Goal: Information Seeking & Learning: Find contact information

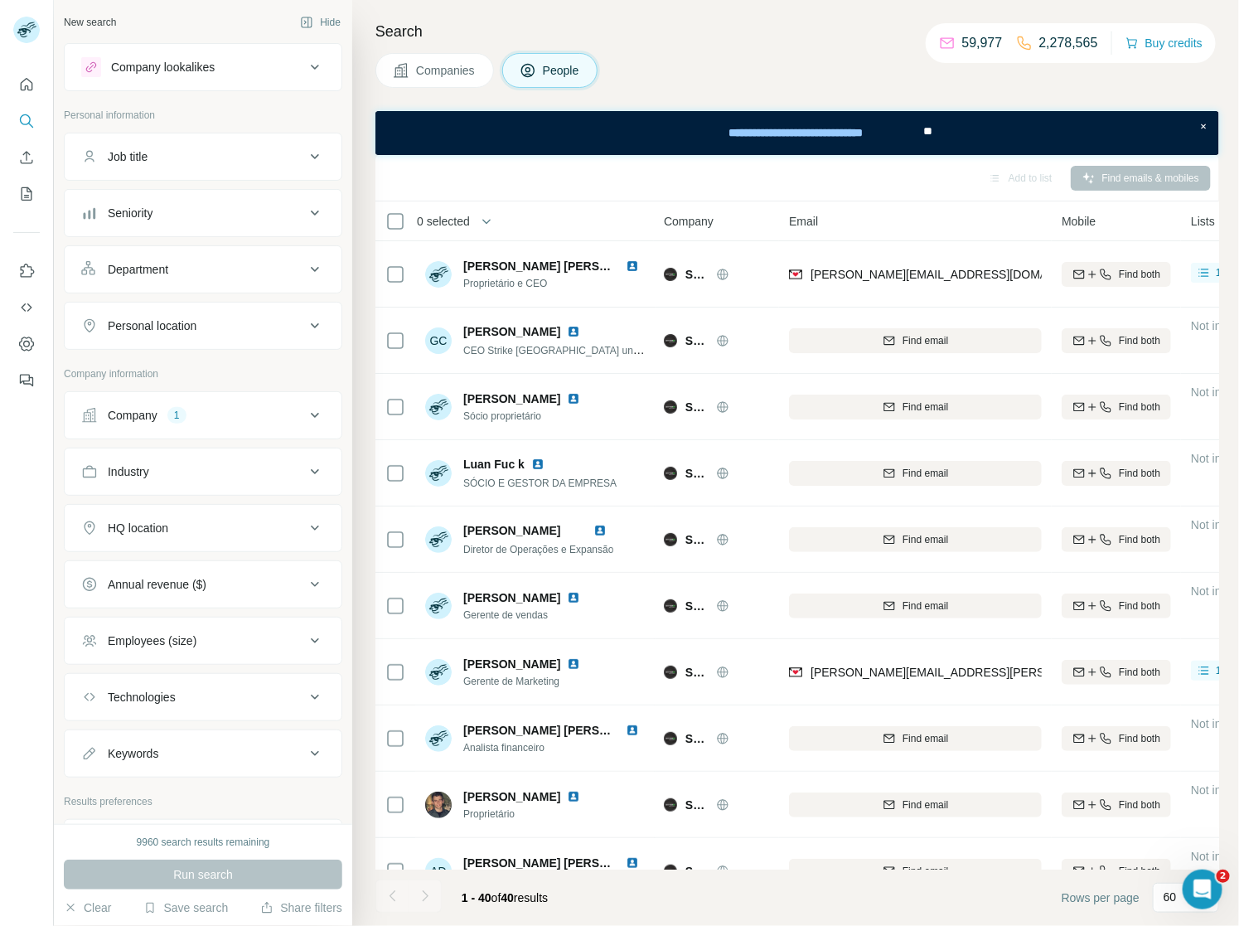
click at [211, 416] on div "Company 1" at bounding box center [193, 415] width 224 height 17
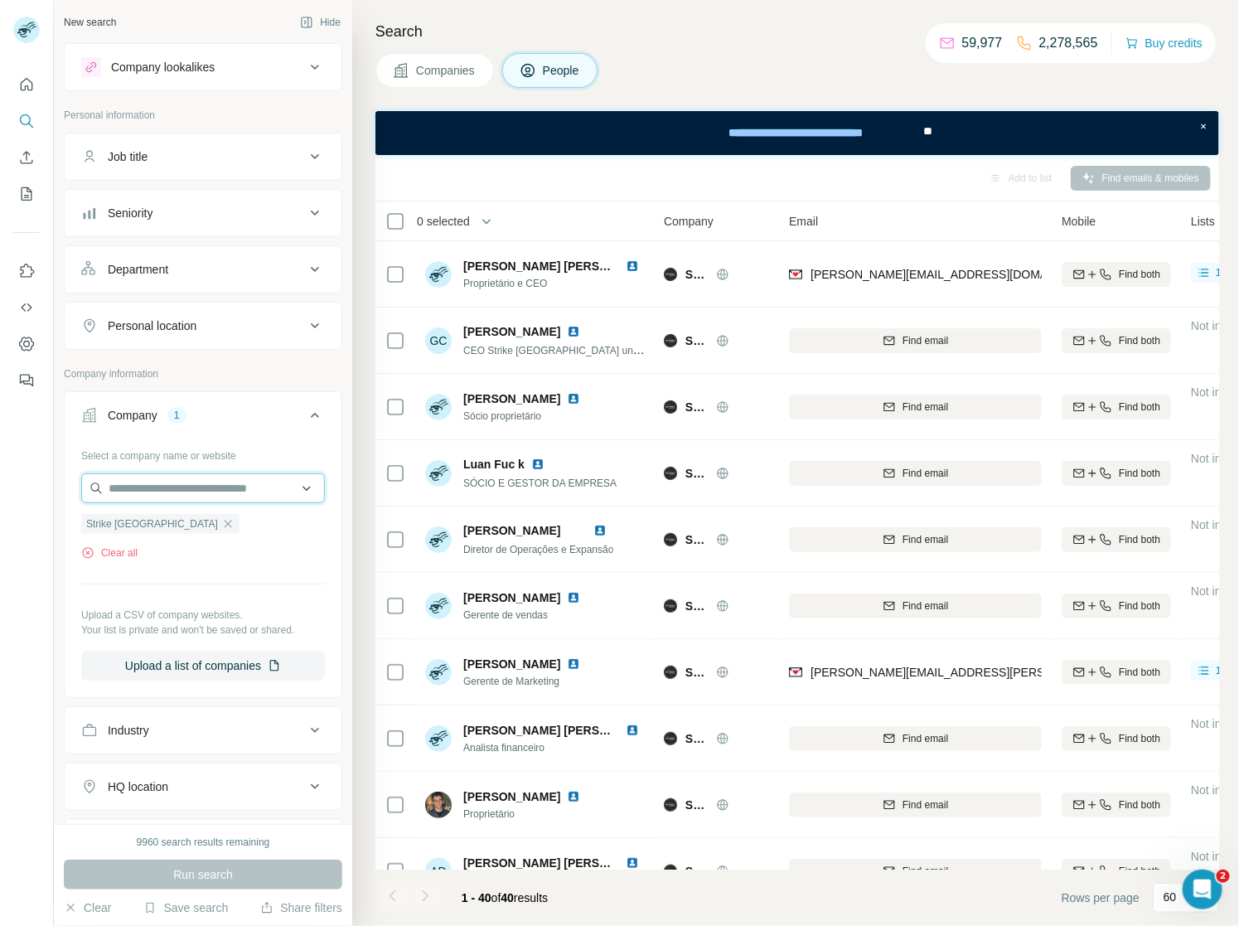
click at [150, 494] on input "text" at bounding box center [203, 488] width 244 height 30
paste input "**********"
type input "**********"
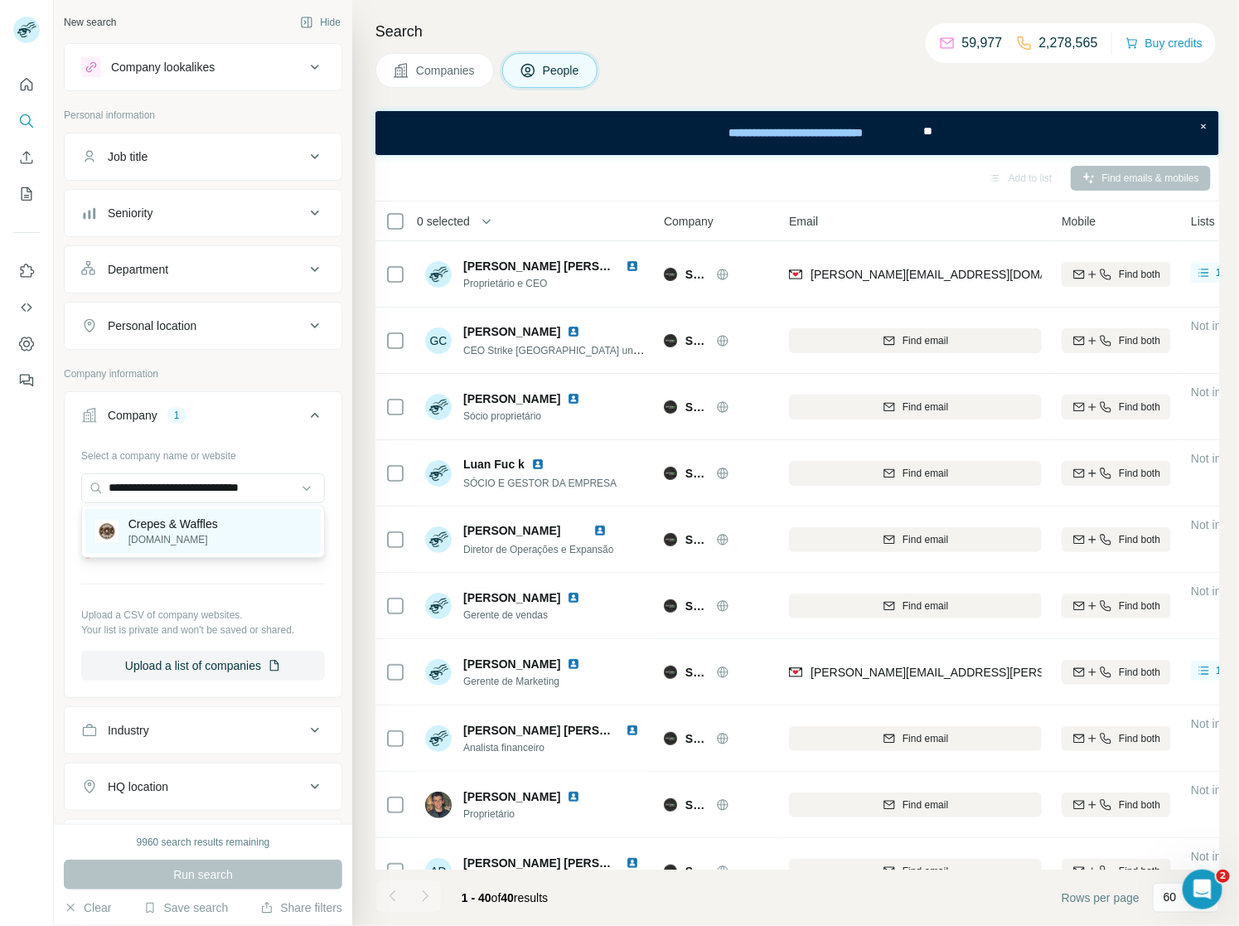
scroll to position [0, 0]
click at [186, 527] on p "Crepes & Waffles" at bounding box center [173, 524] width 90 height 17
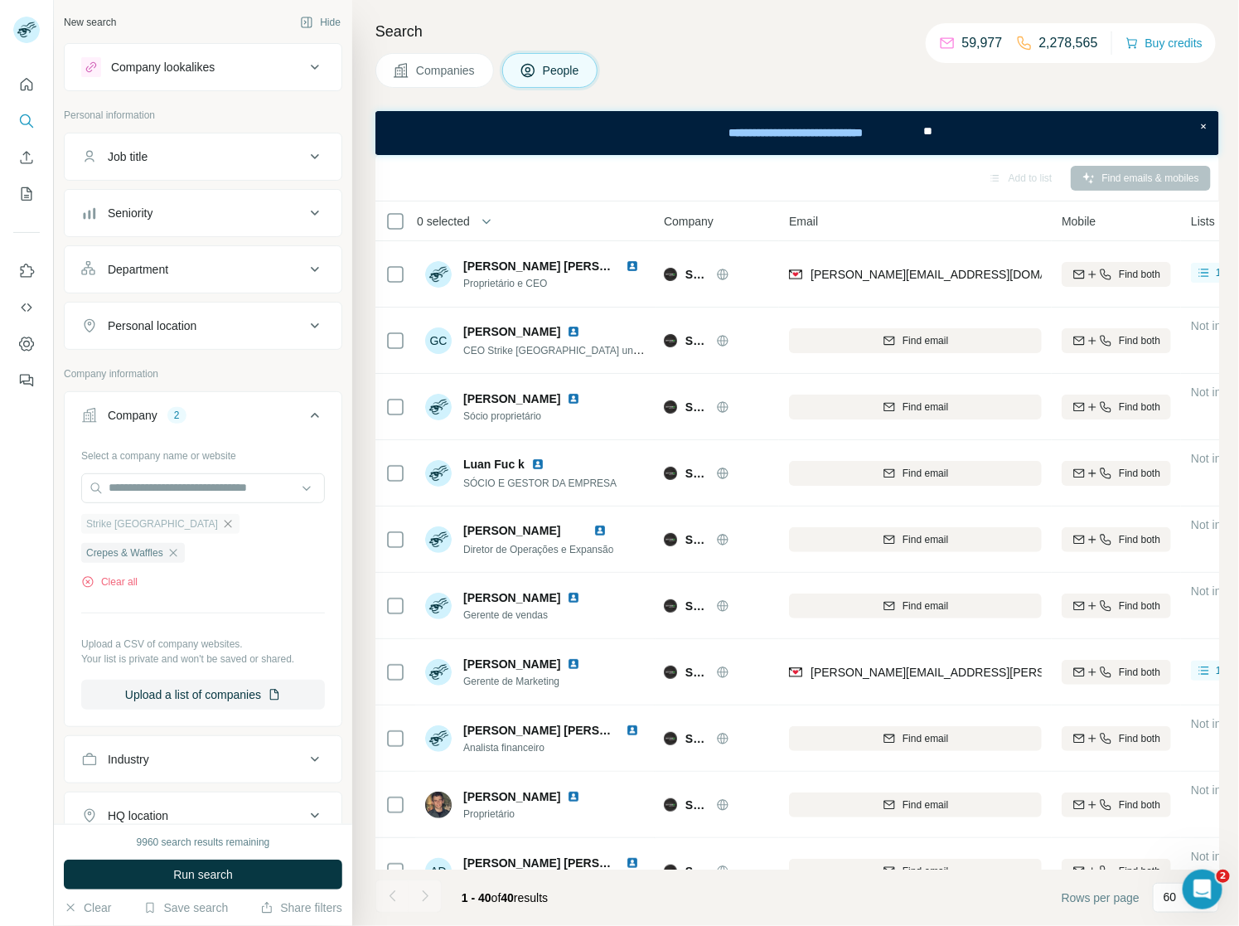
click at [221, 524] on icon "button" at bounding box center [227, 523] width 13 height 13
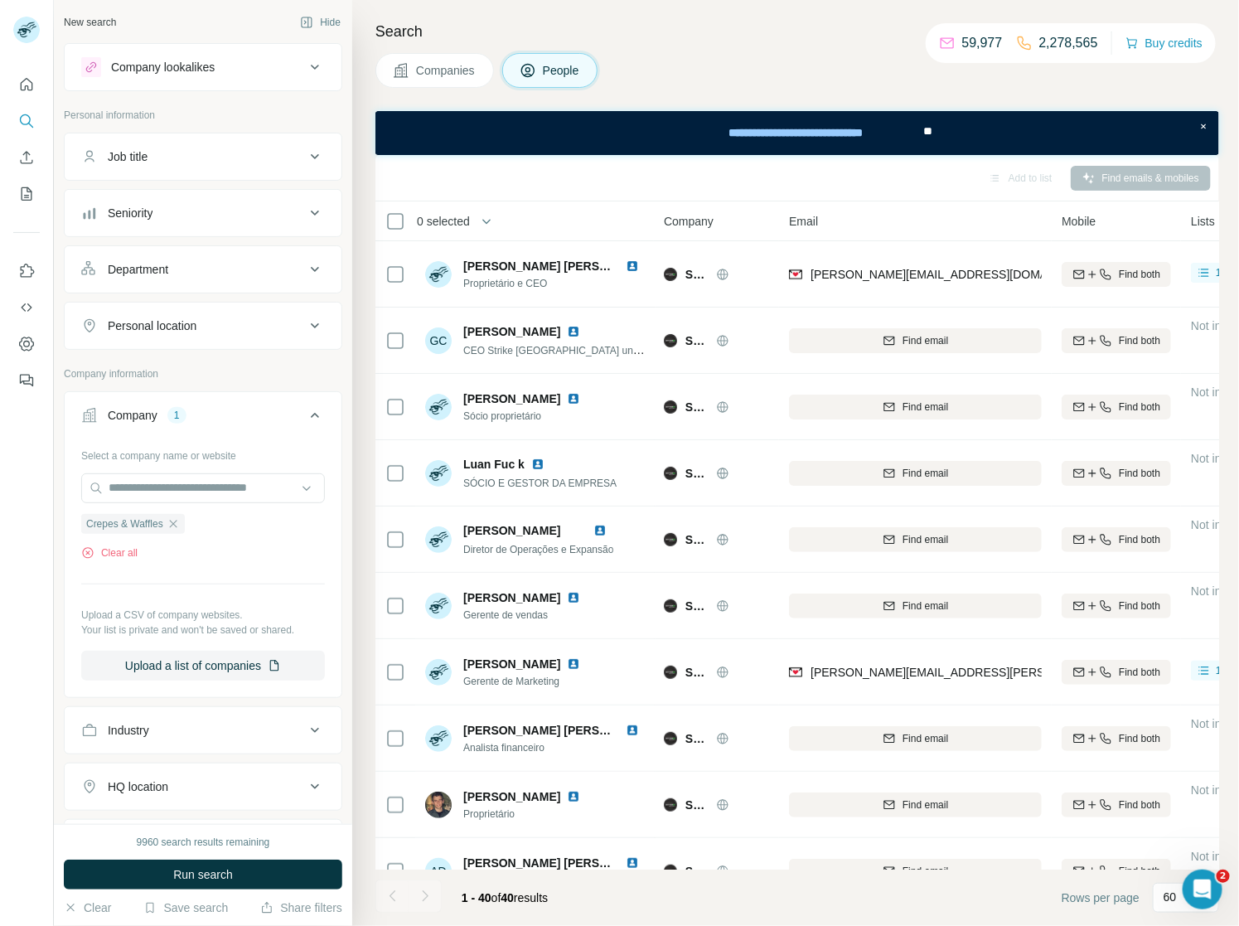
click at [167, 868] on button "Run search" at bounding box center [203, 875] width 278 height 30
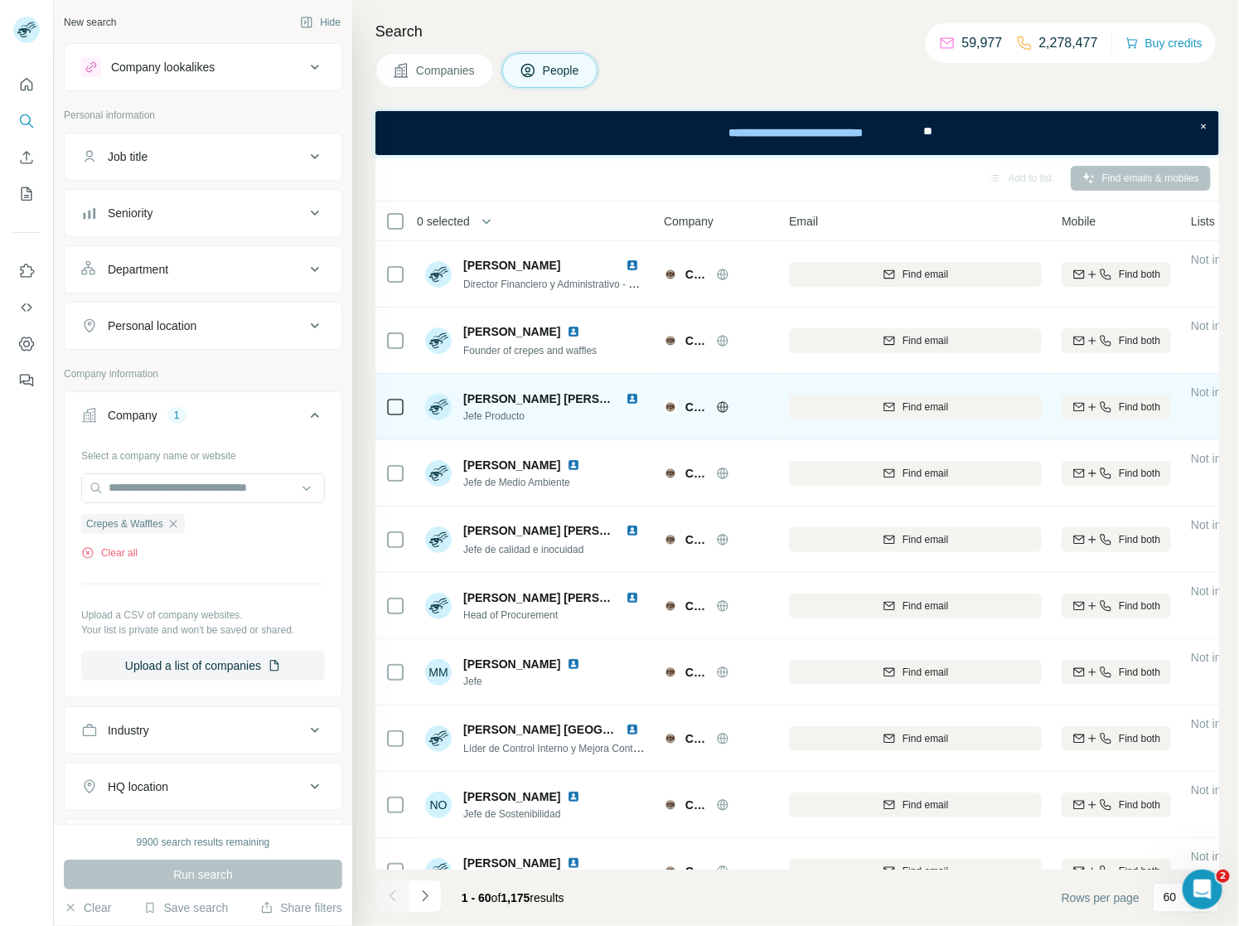
scroll to position [8, 0]
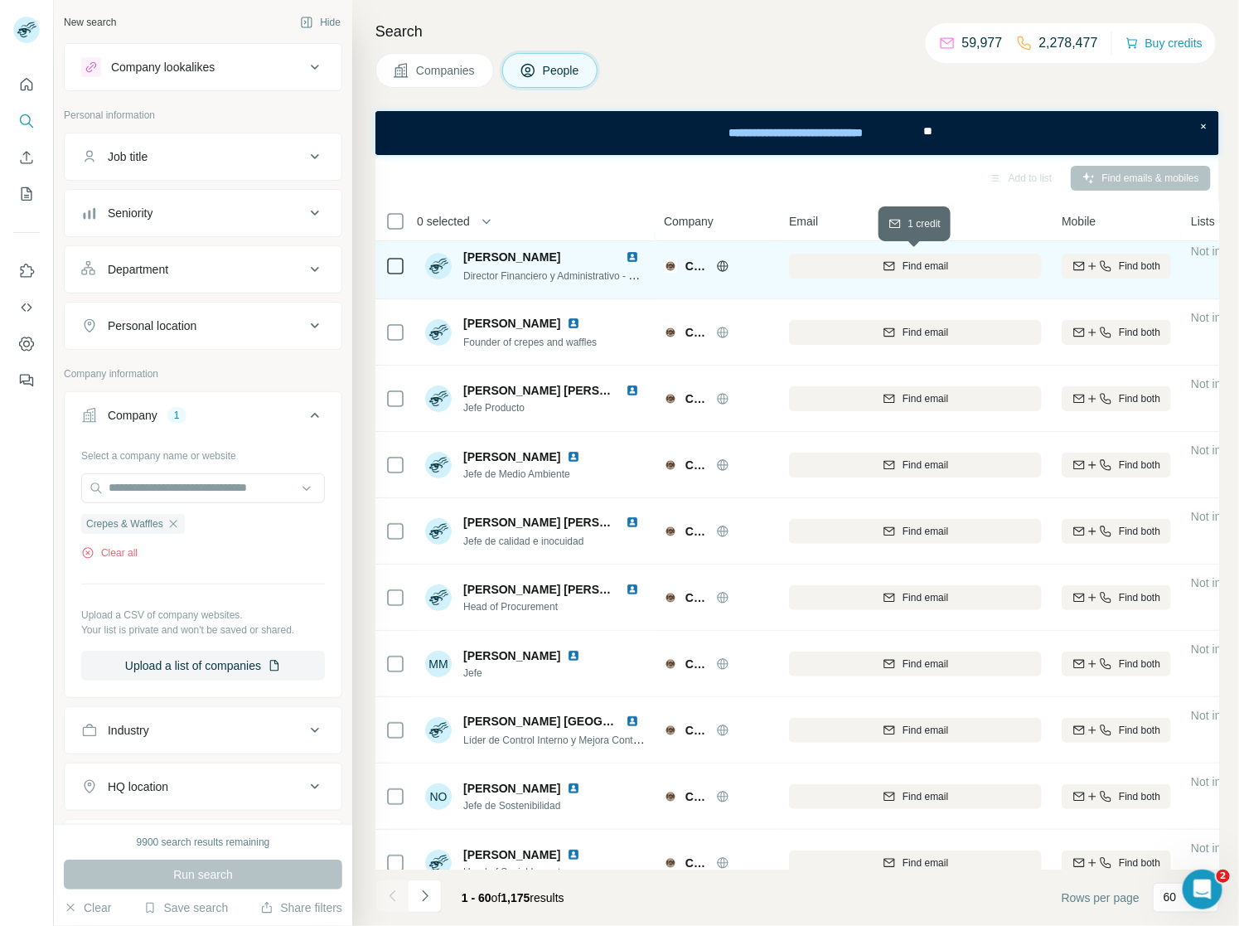
click at [926, 269] on span "Find email" at bounding box center [926, 266] width 46 height 15
drag, startPoint x: 806, startPoint y: 264, endPoint x: 1021, endPoint y: 268, distance: 215.5
click at [1021, 268] on div "[PERSON_NAME][EMAIL_ADDRESS][PERSON_NAME][DOMAIN_NAME]" at bounding box center [915, 266] width 253 height 46
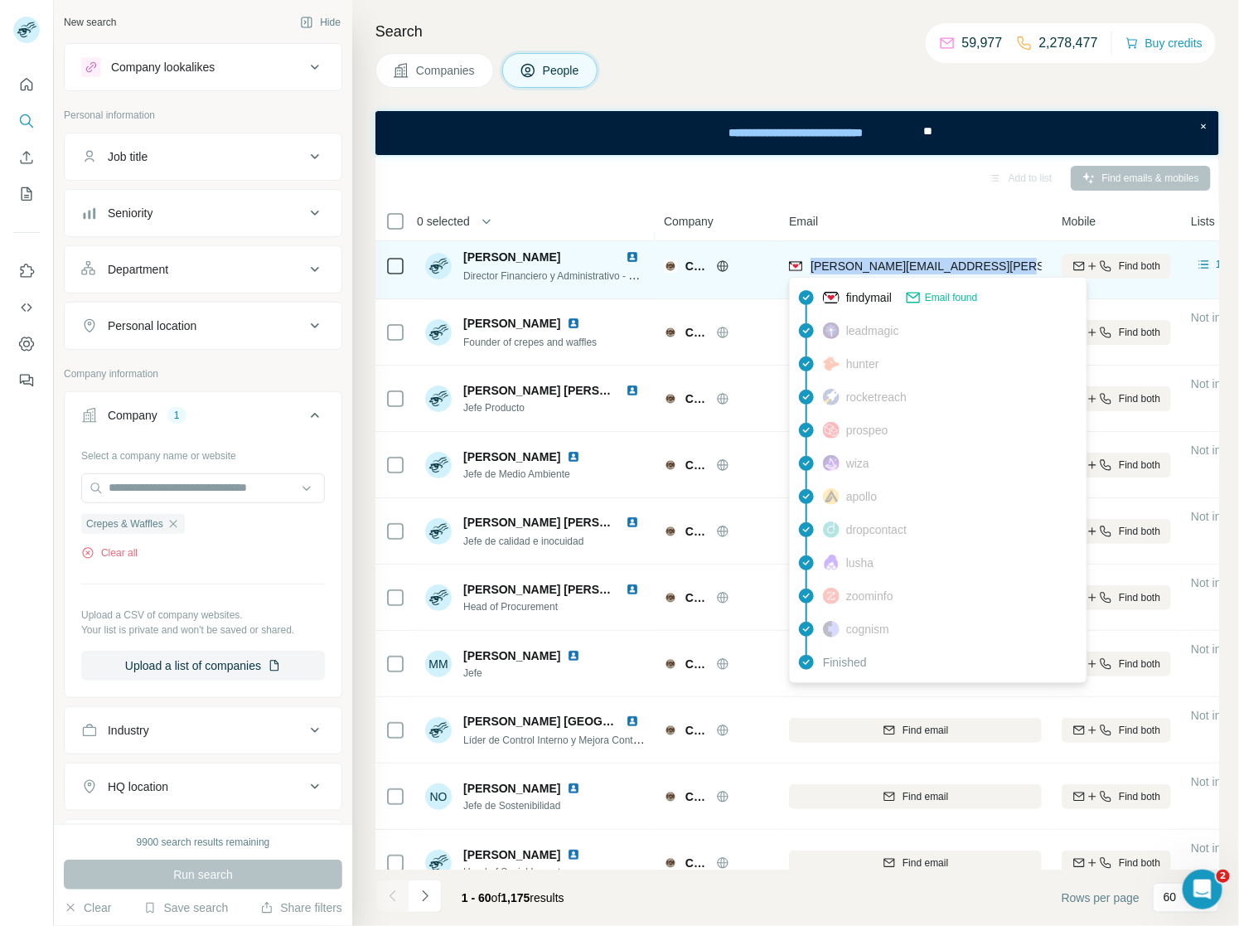
drag, startPoint x: 1021, startPoint y: 268, endPoint x: 810, endPoint y: 264, distance: 211.4
click at [810, 264] on div "[PERSON_NAME][EMAIL_ADDRESS][PERSON_NAME][DOMAIN_NAME]" at bounding box center [915, 266] width 253 height 46
copy span "[PERSON_NAME][EMAIL_ADDRESS][PERSON_NAME][DOMAIN_NAME]"
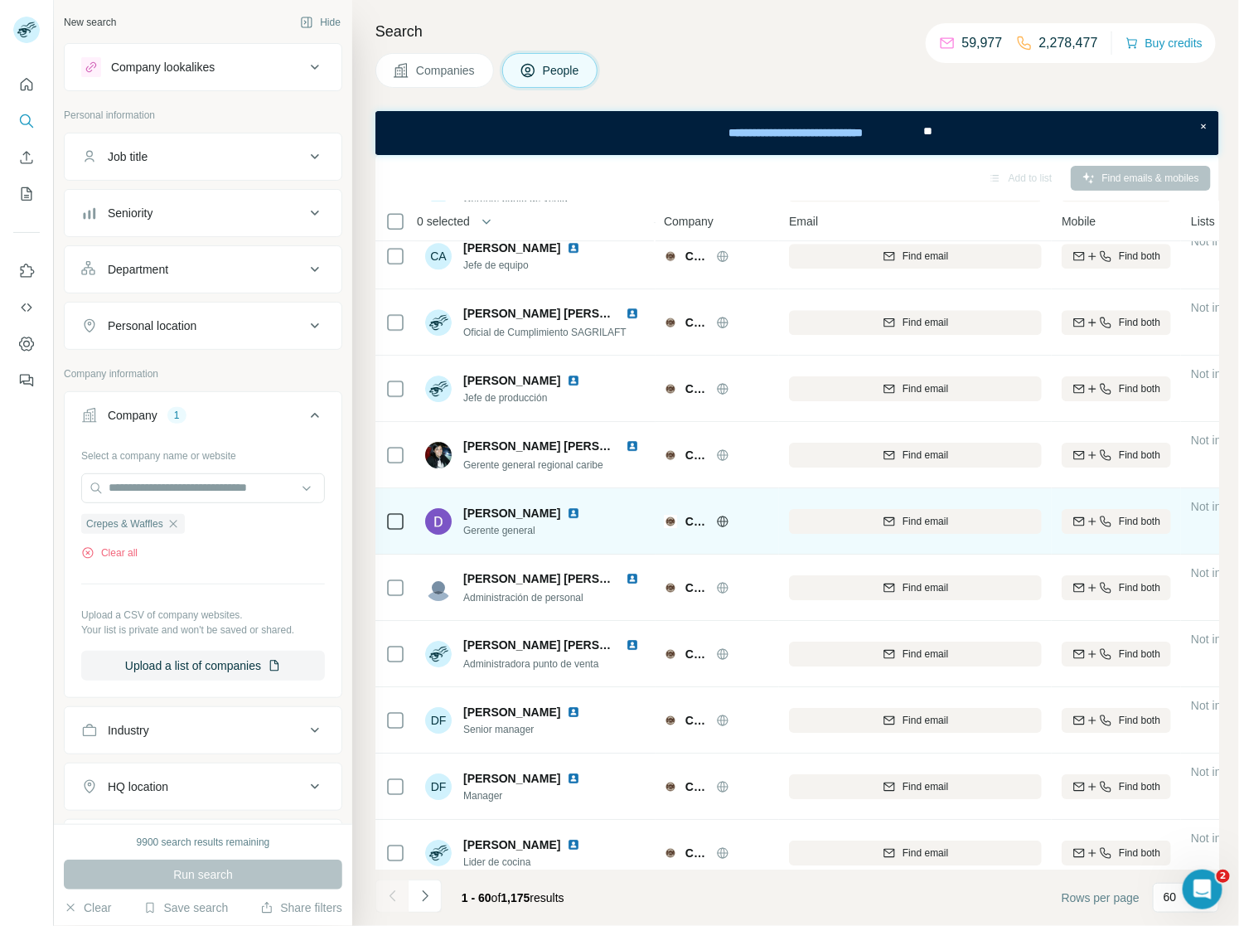
scroll to position [2044, 0]
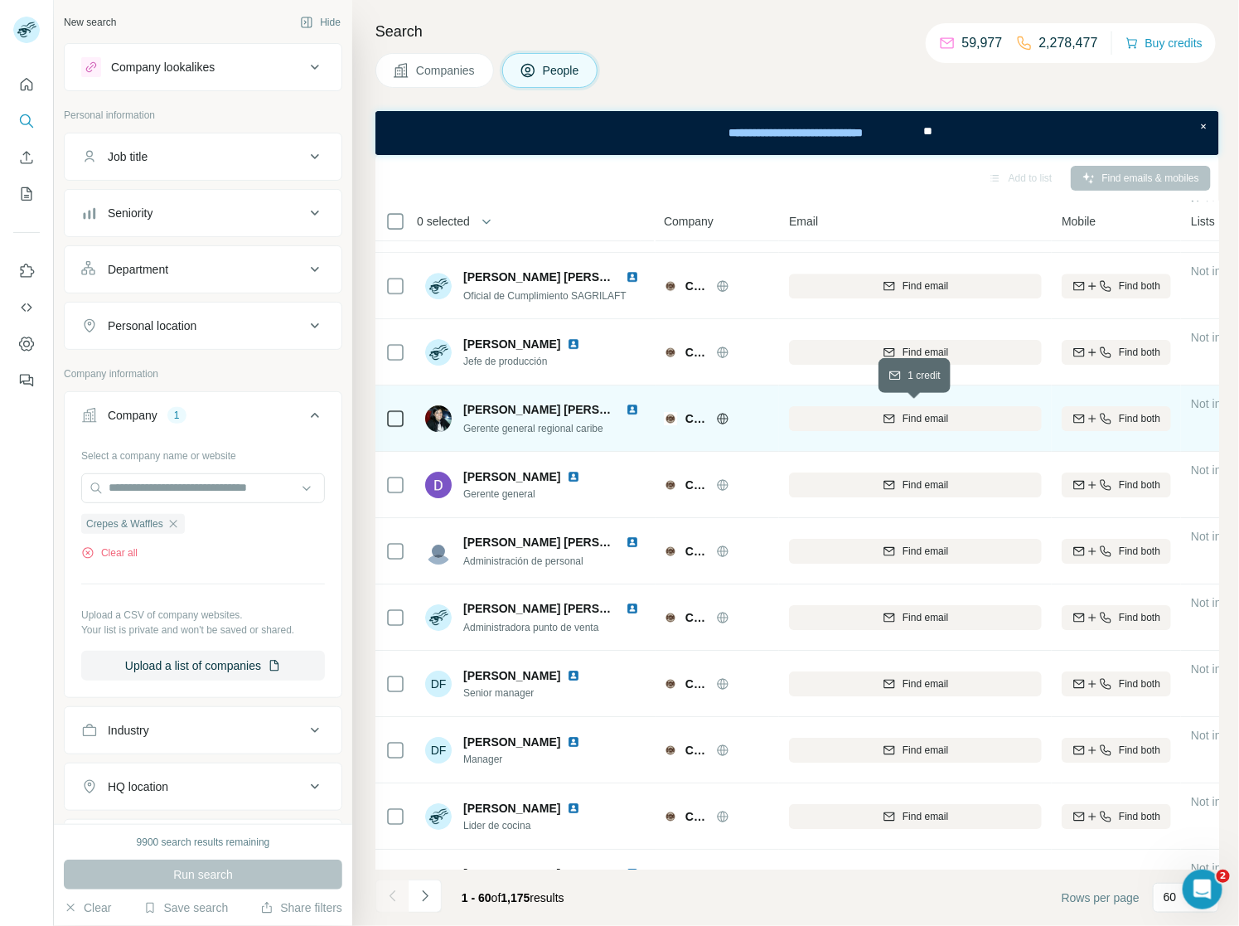
click at [912, 408] on button "Find email" at bounding box center [915, 418] width 253 height 25
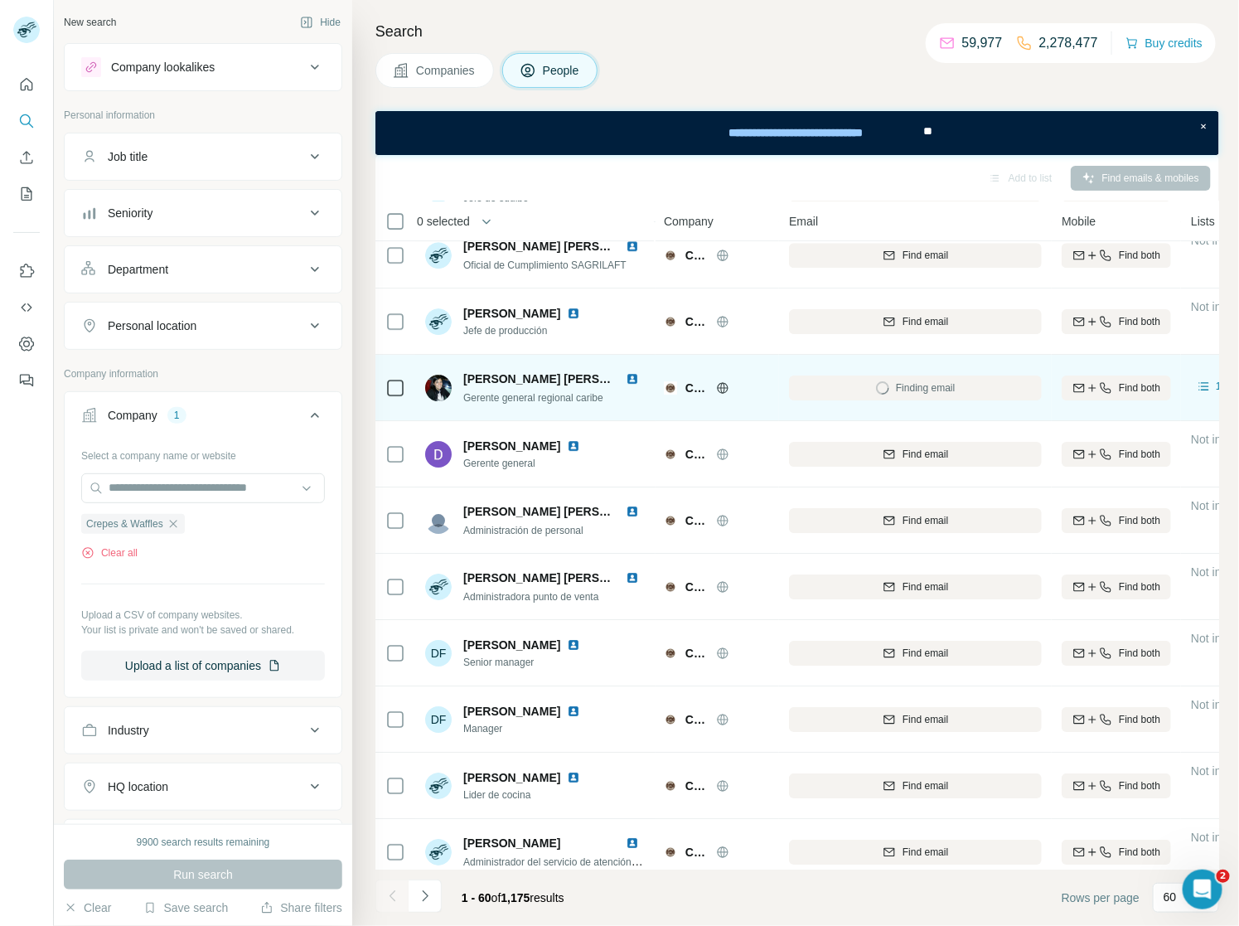
scroll to position [2006, 0]
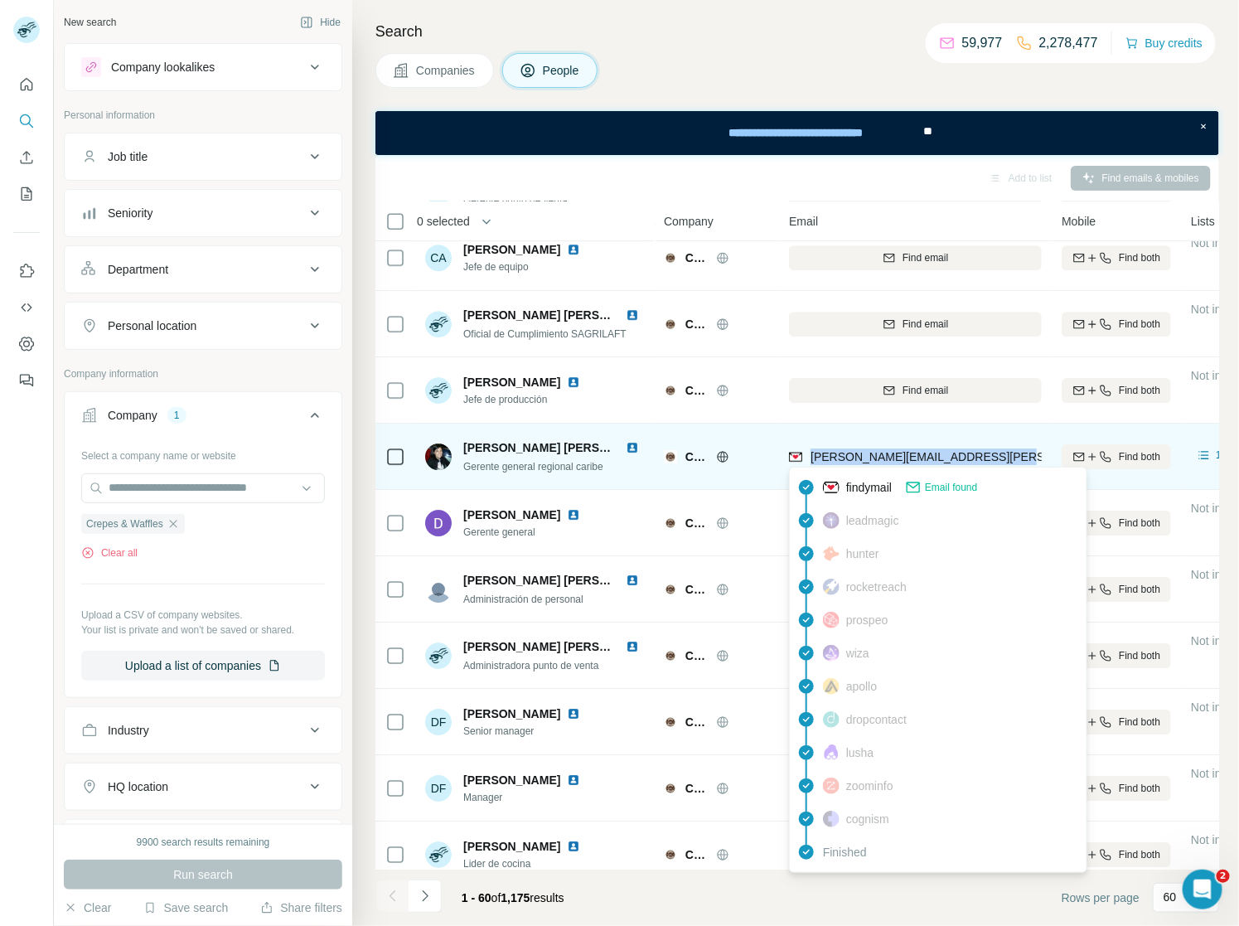
drag, startPoint x: 1017, startPoint y: 453, endPoint x: 810, endPoint y: 458, distance: 207.3
click at [810, 458] on div "[PERSON_NAME][EMAIL_ADDRESS][PERSON_NAME][DOMAIN_NAME]" at bounding box center [915, 456] width 253 height 46
copy span "[PERSON_NAME][EMAIL_ADDRESS][PERSON_NAME][DOMAIN_NAME]"
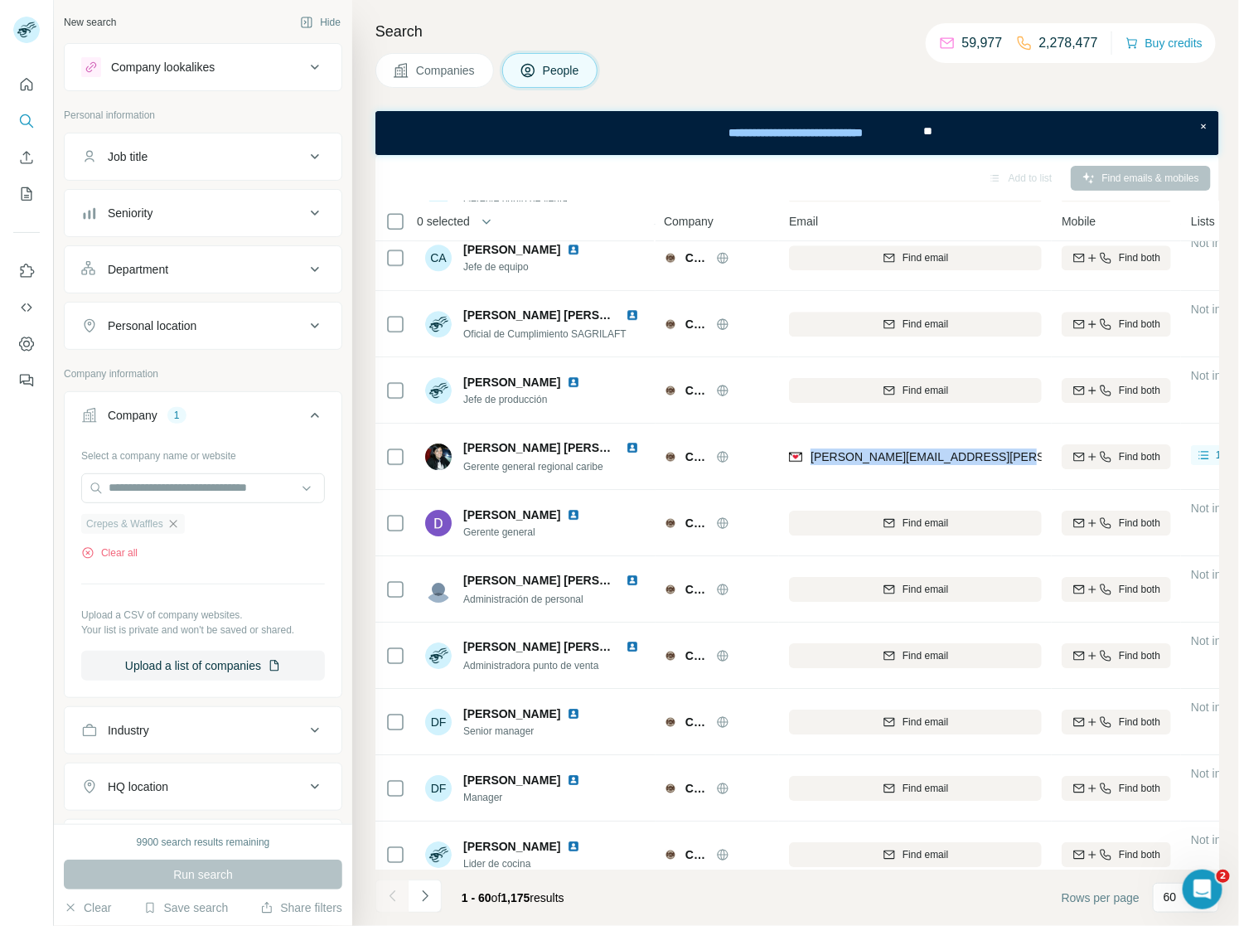
click at [174, 525] on icon "button" at bounding box center [173, 523] width 13 height 13
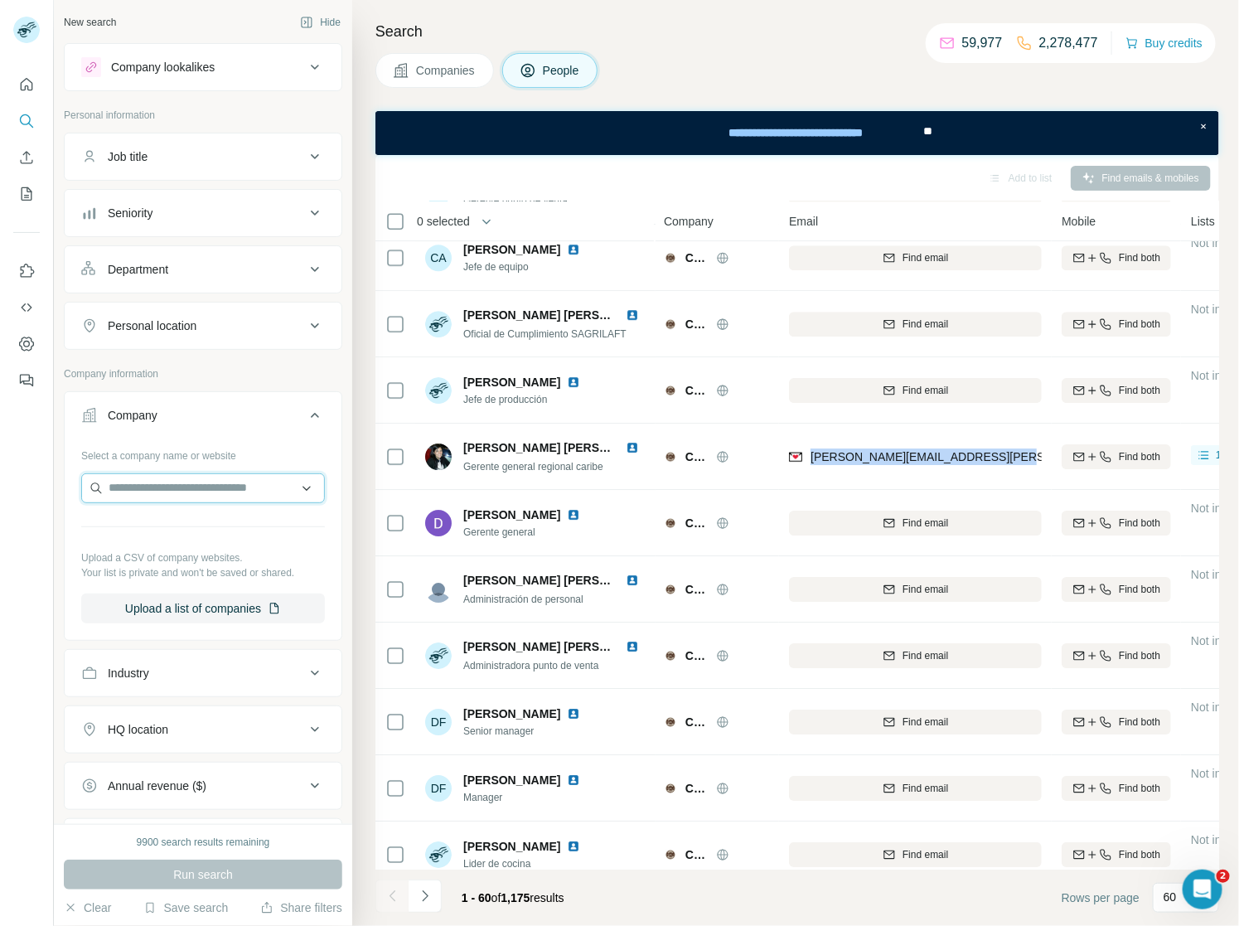
click at [153, 488] on input "text" at bounding box center [203, 488] width 244 height 30
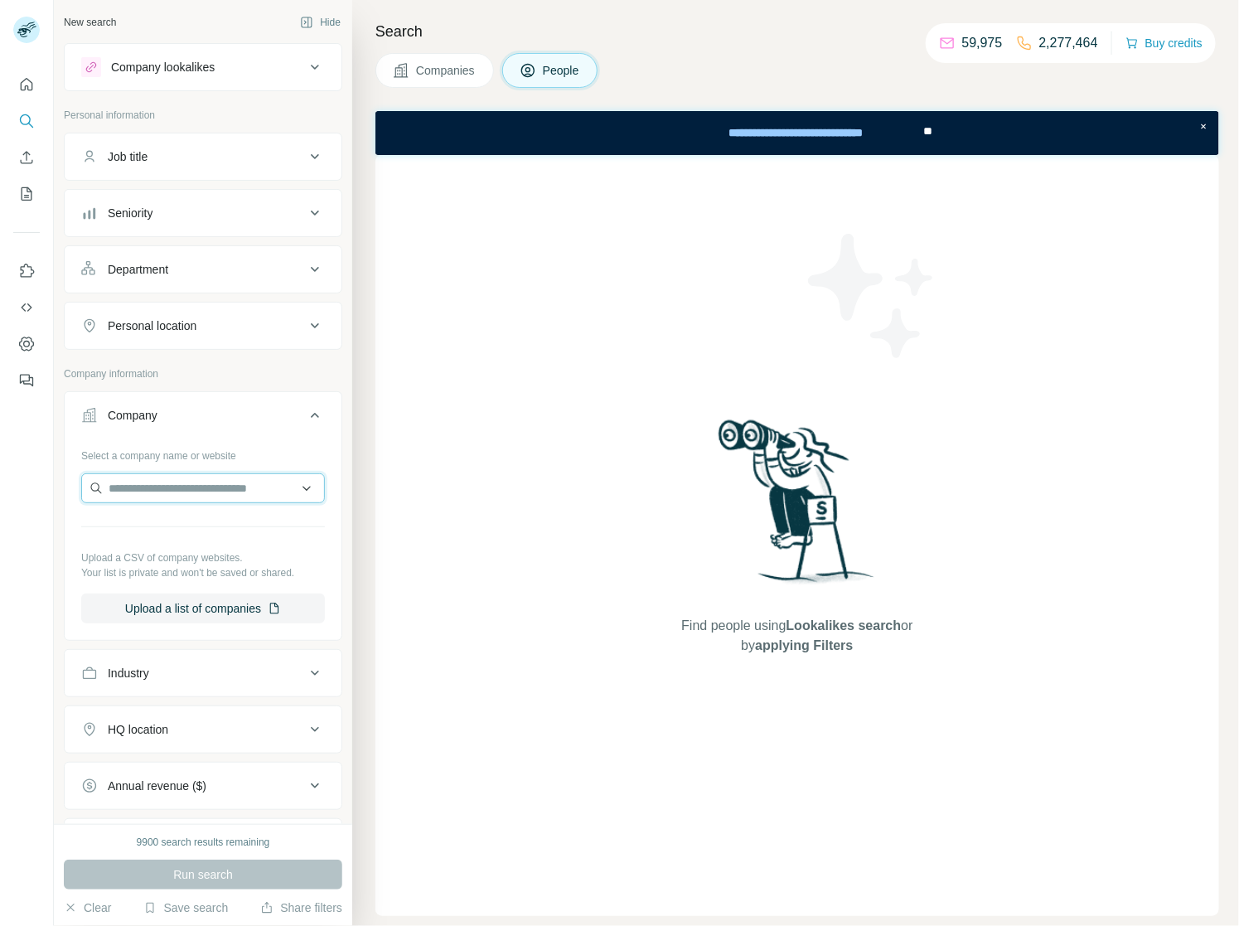
click at [182, 487] on input "text" at bounding box center [203, 488] width 244 height 30
paste input "**********"
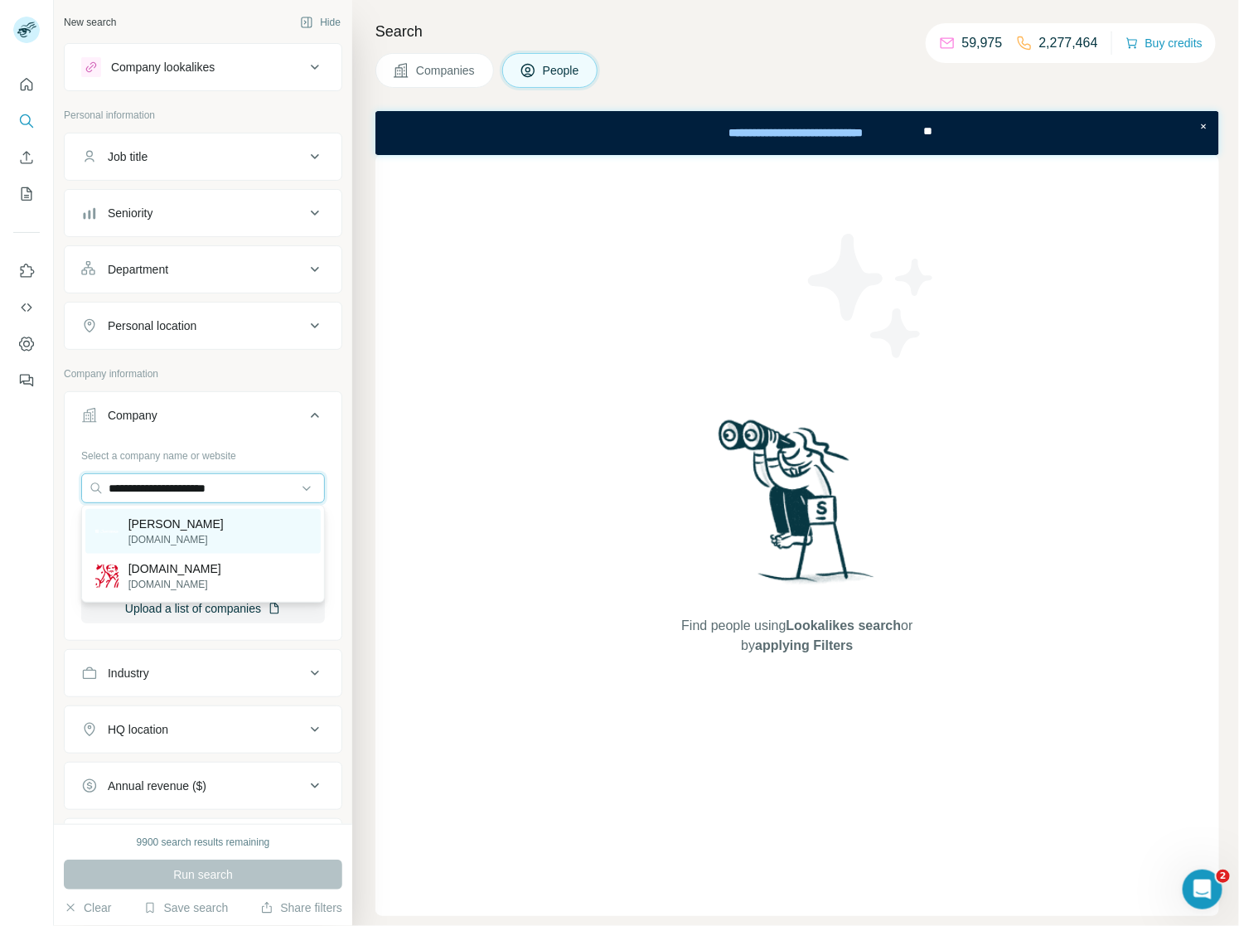
type input "**********"
click at [225, 521] on div "Juan Valdez juanvaldez.com" at bounding box center [202, 531] width 235 height 45
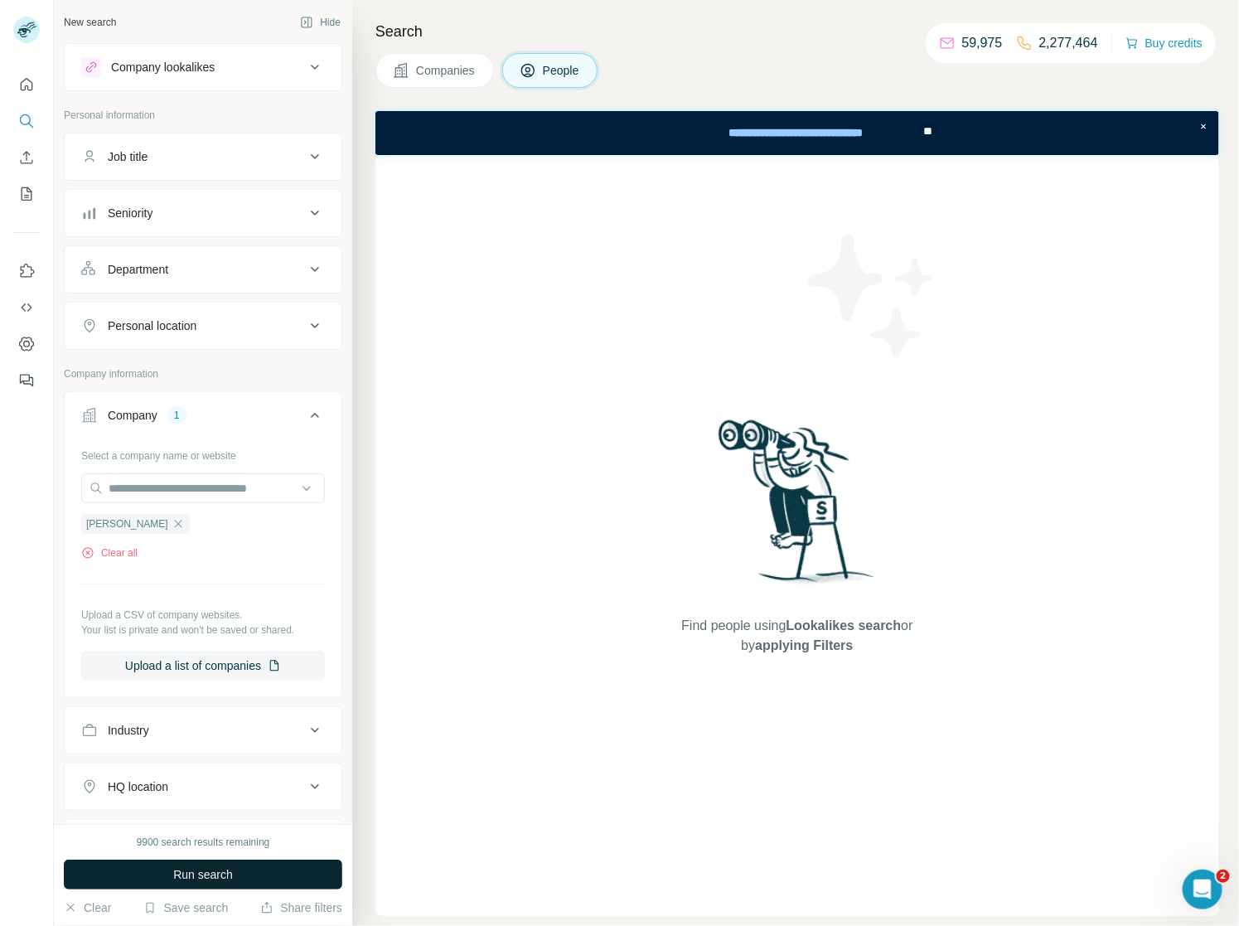
click at [167, 878] on button "Run search" at bounding box center [203, 875] width 278 height 30
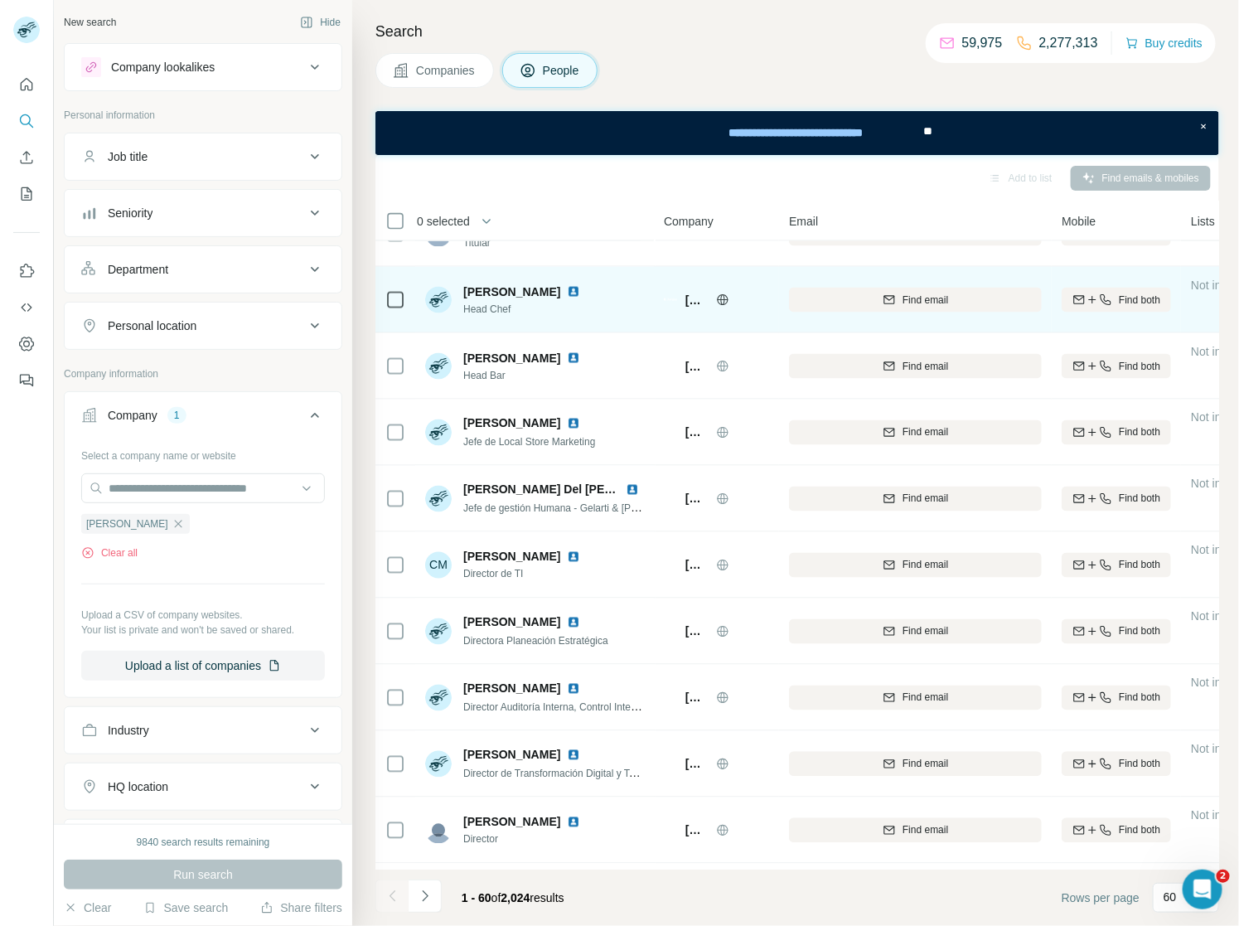
scroll to position [1036, 0]
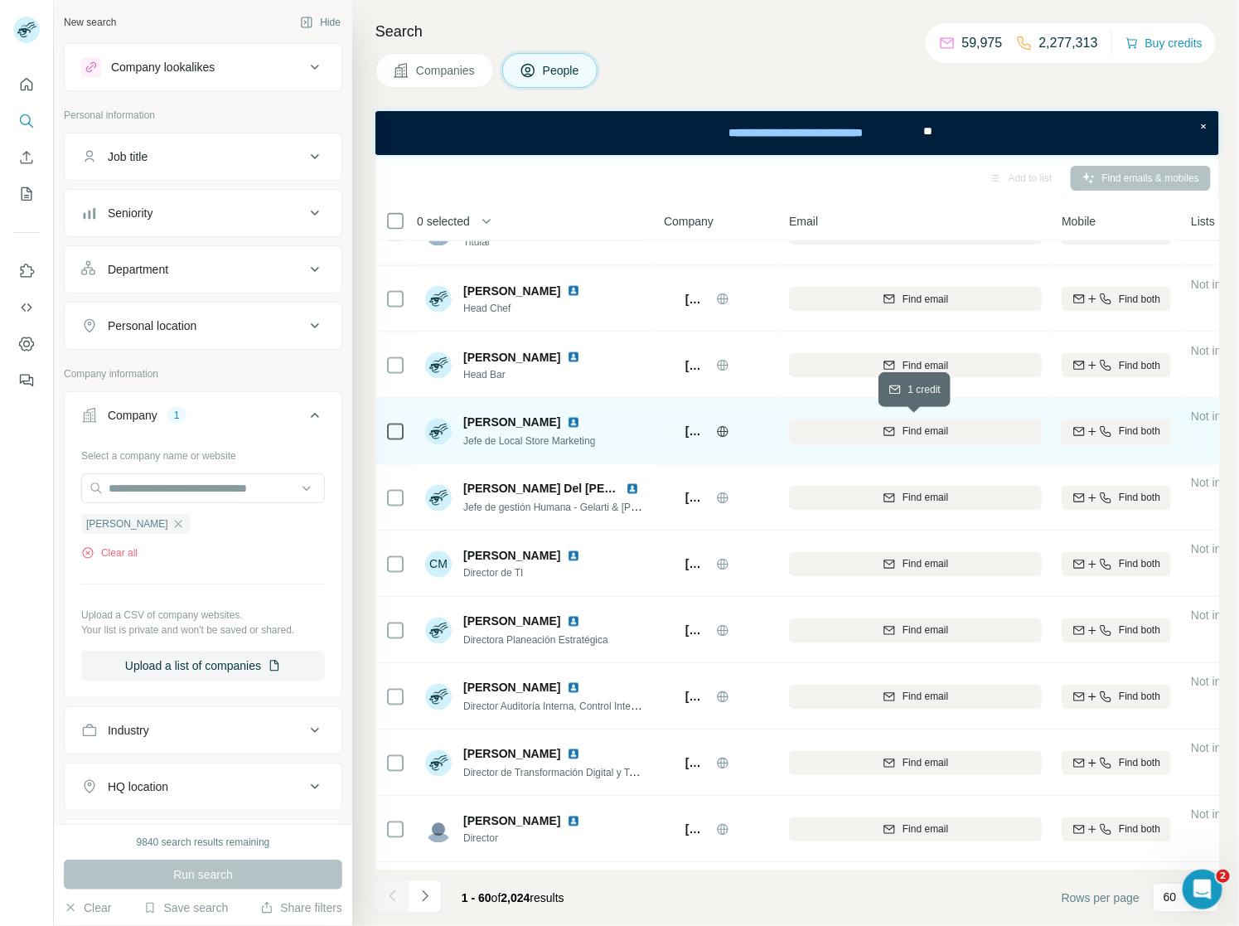
click at [898, 430] on div "Find email" at bounding box center [915, 431] width 253 height 15
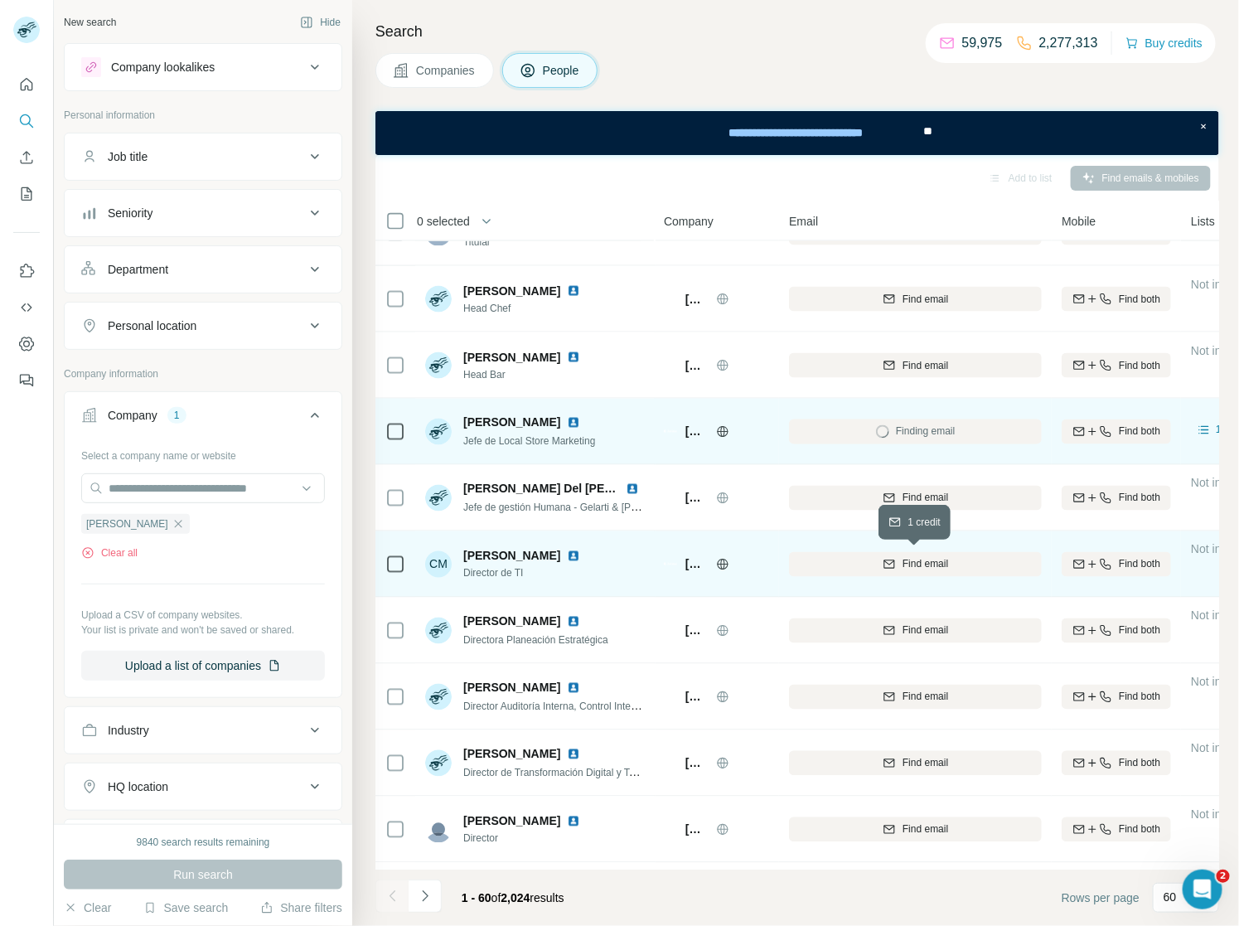
click at [969, 560] on div "Find email" at bounding box center [915, 564] width 253 height 15
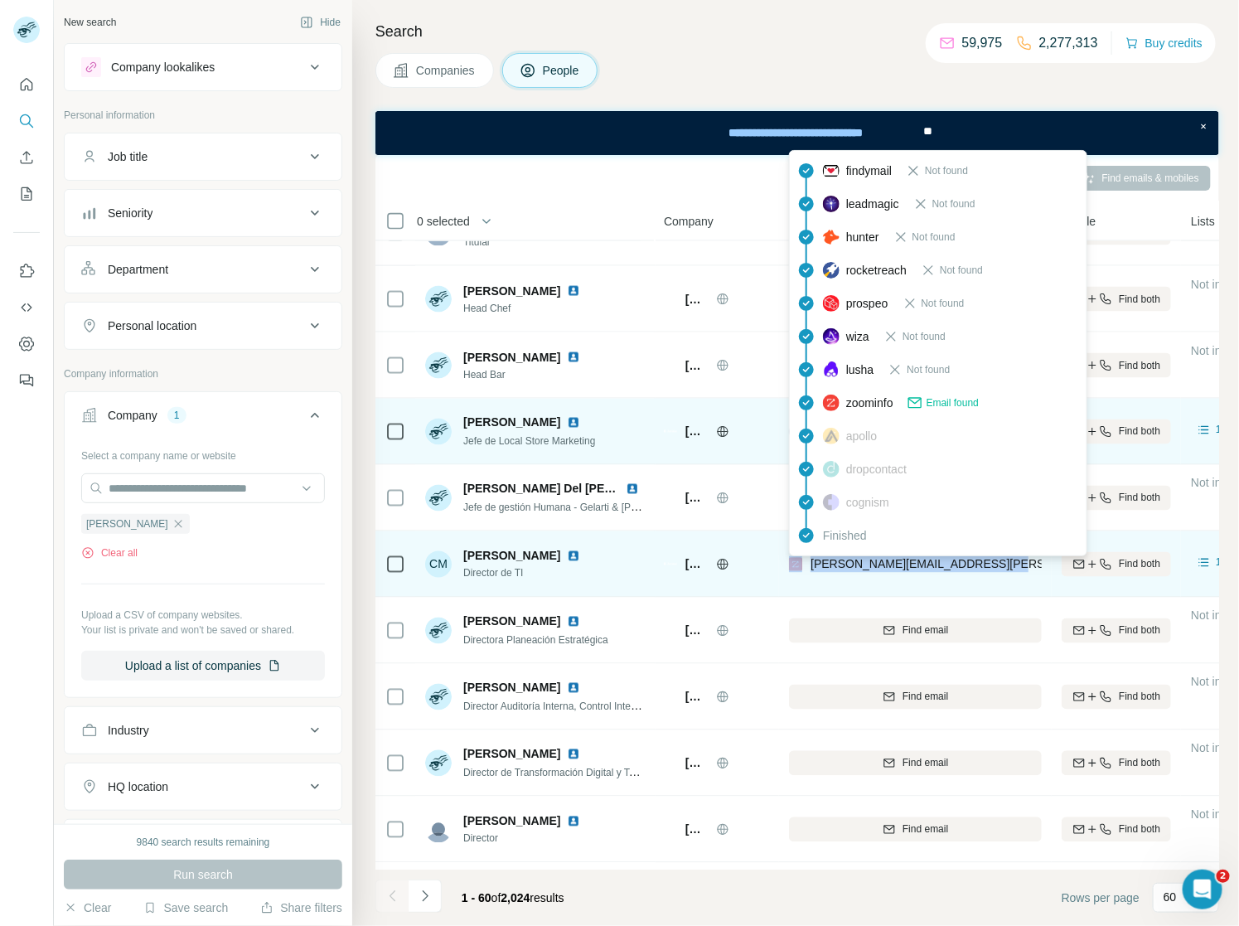
drag, startPoint x: 995, startPoint y: 568, endPoint x: 803, endPoint y: 565, distance: 191.5
click at [803, 565] on div "carlos.valle@juanvaldezcafe.com" at bounding box center [915, 564] width 253 height 46
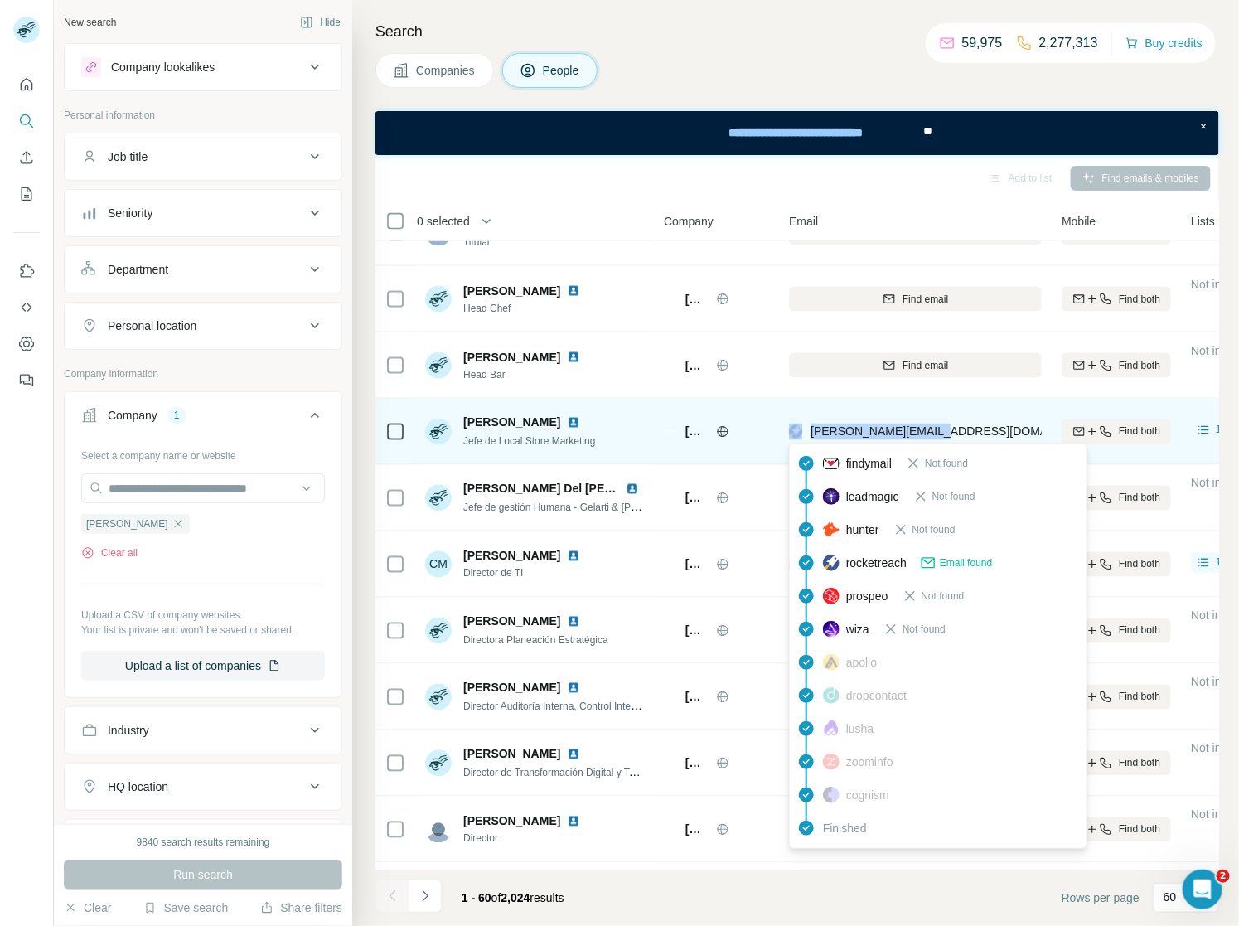
drag, startPoint x: 949, startPoint y: 431, endPoint x: 806, endPoint y: 429, distance: 143.4
click at [806, 429] on div "roy.kurze@kfc.com.ec" at bounding box center [915, 432] width 253 height 46
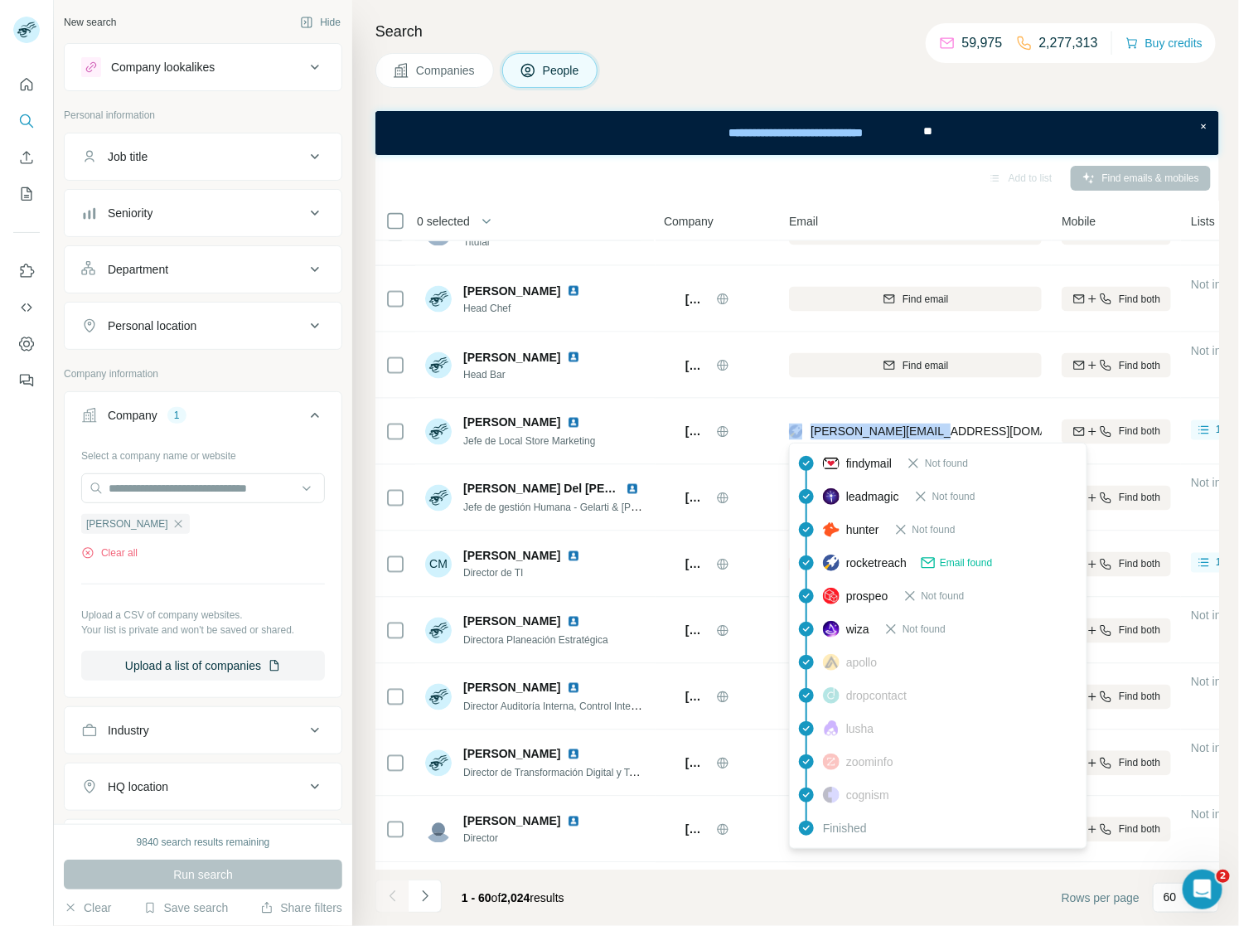
copy div "roy.kurze@kfc.com.ec"
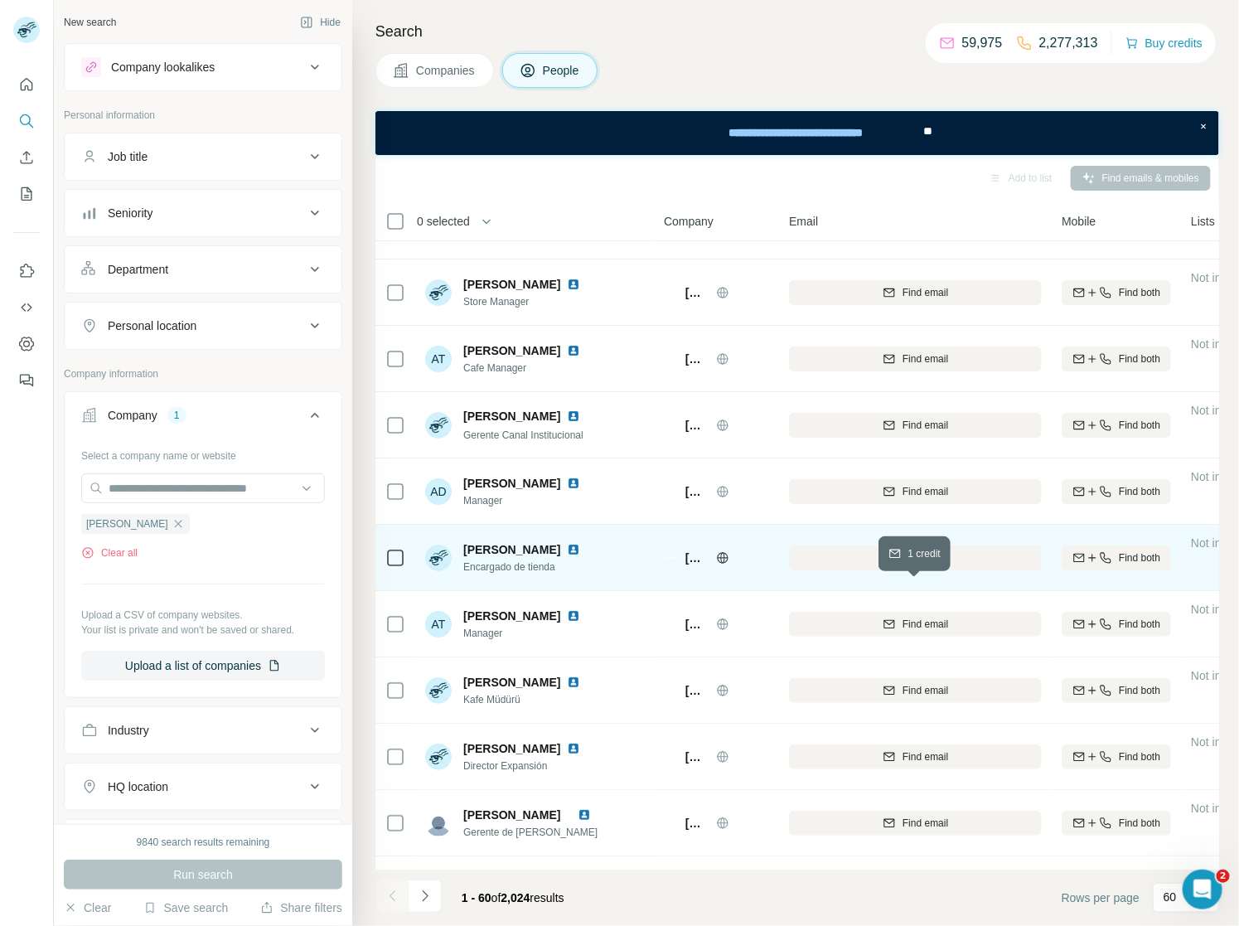
scroll to position [2493, 0]
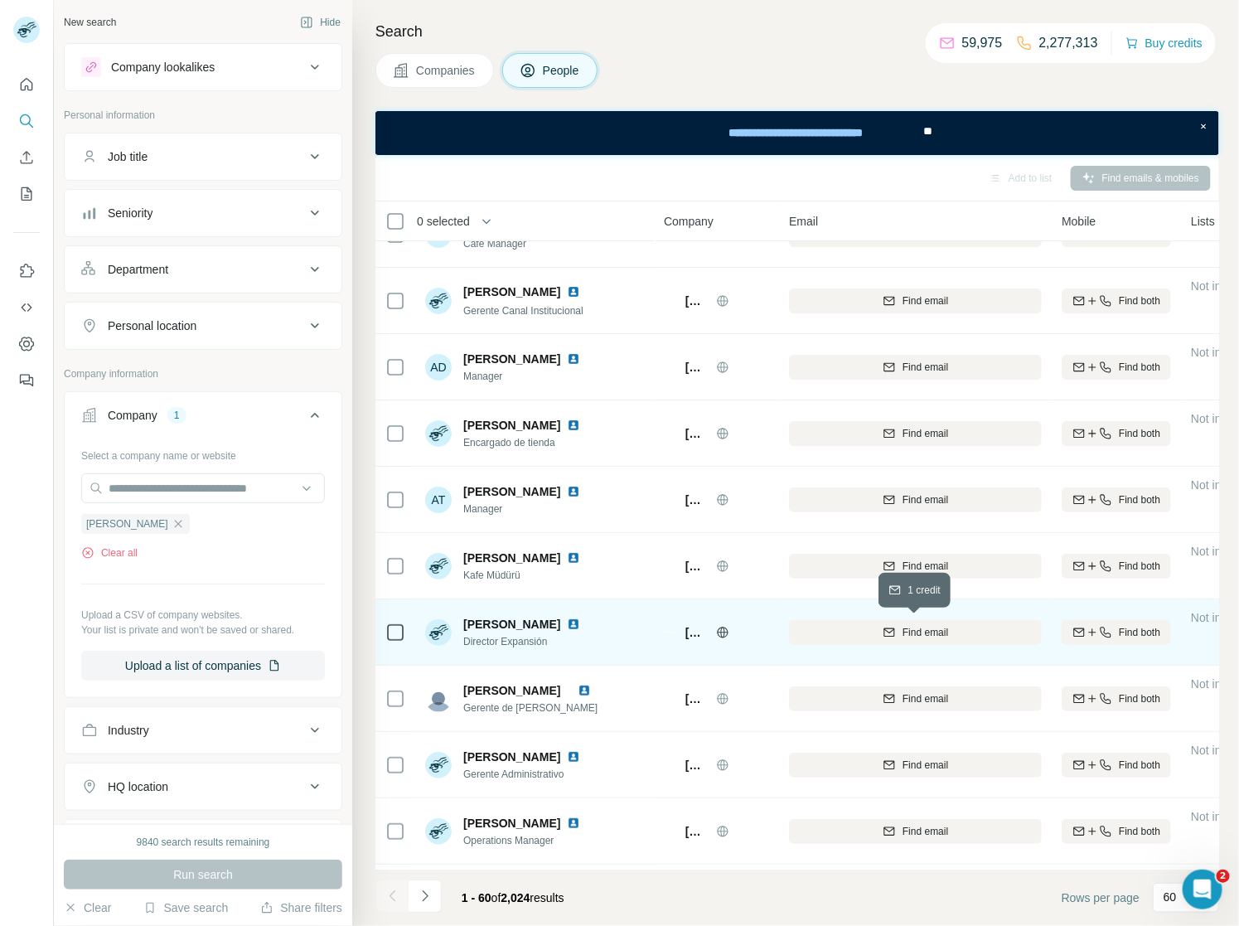
click at [934, 636] on span "Find email" at bounding box center [926, 632] width 46 height 15
